Goal: Task Accomplishment & Management: Manage account settings

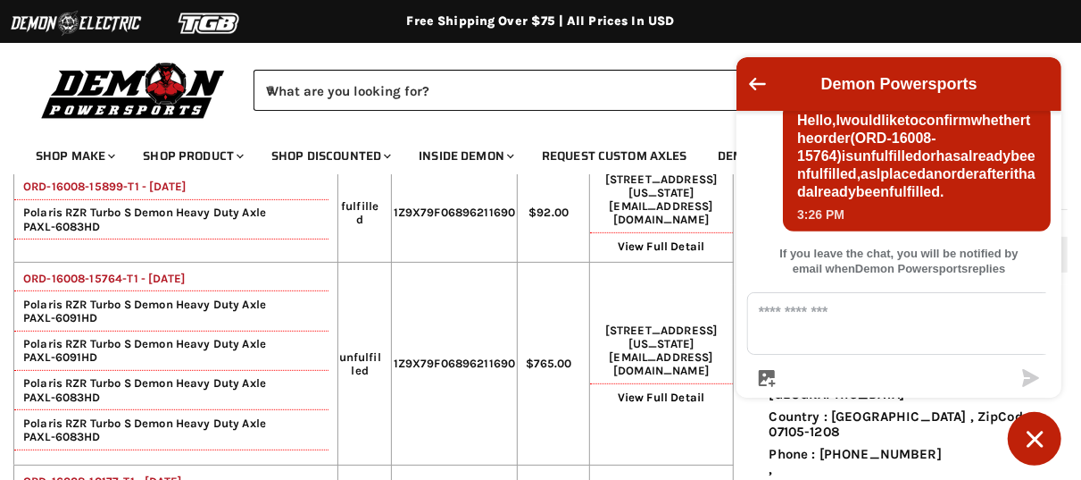
scroll to position [352, 0]
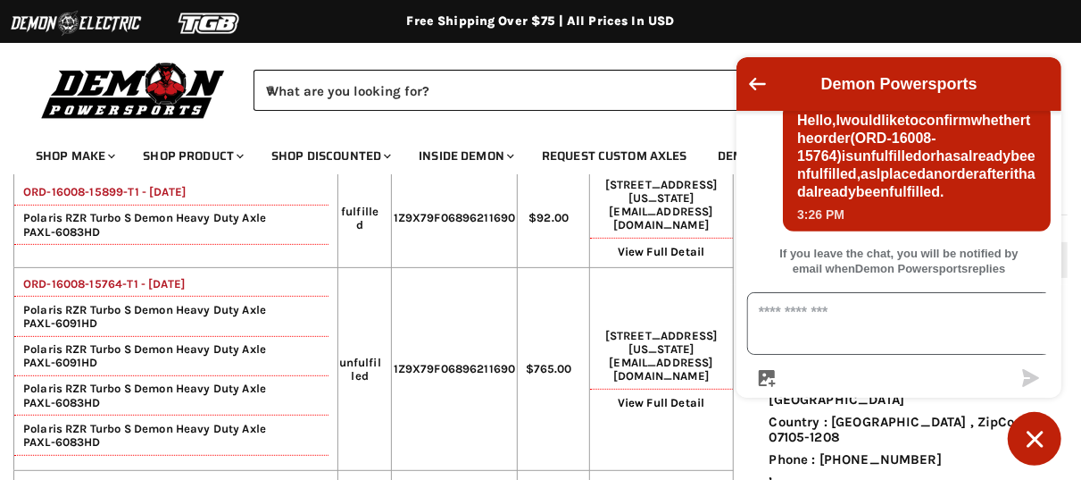
scroll to position [1075, 0]
